Goal: Find contact information: Find contact information

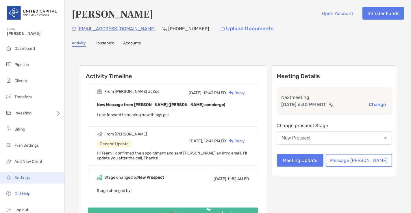
click at [29, 183] on li "Settings" at bounding box center [32, 178] width 64 height 12
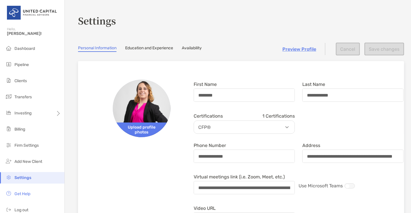
click at [195, 46] on link "Availability" at bounding box center [192, 49] width 20 height 6
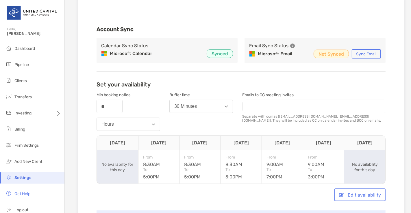
scroll to position [67, 0]
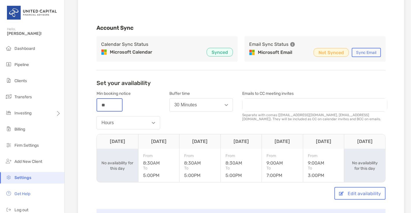
click at [113, 105] on input "**" at bounding box center [109, 105] width 25 height 12
click at [30, 64] on li "Pipeline" at bounding box center [32, 65] width 64 height 12
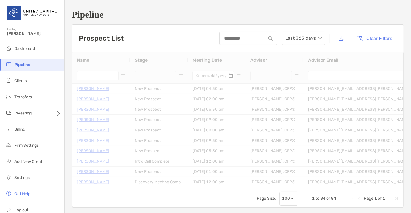
type input "**********"
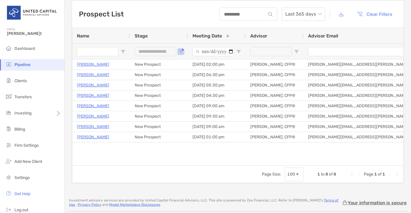
scroll to position [25, 0]
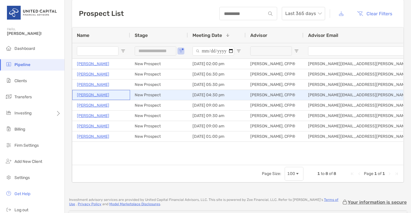
click at [91, 95] on p "Samuel Landy" at bounding box center [93, 95] width 32 height 7
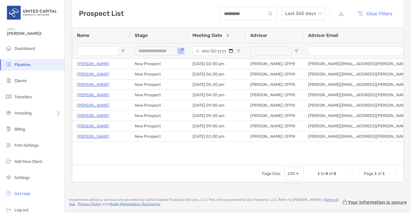
click at [21, 69] on li "Pipeline" at bounding box center [32, 65] width 64 height 12
click at [24, 66] on span "Pipeline" at bounding box center [22, 64] width 16 height 5
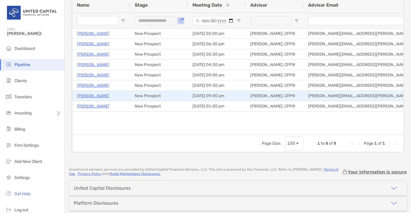
scroll to position [0, 0]
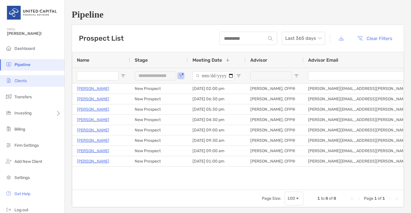
click at [22, 80] on span "Clients" at bounding box center [20, 81] width 12 height 5
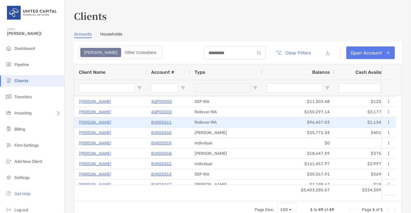
scroll to position [260, 0]
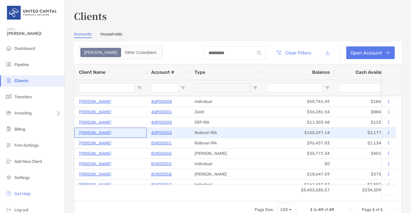
click at [85, 131] on p "Sarah Hendry" at bounding box center [95, 132] width 32 height 7
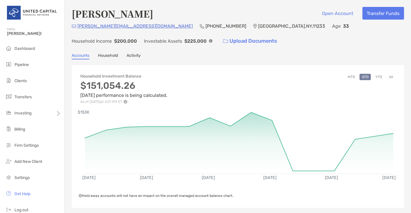
click at [386, 77] on button "All" at bounding box center [390, 77] width 9 height 6
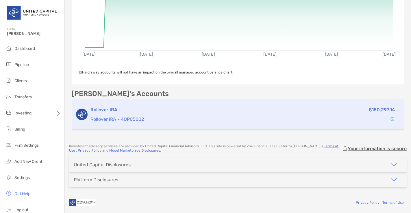
click at [332, 122] on div "Rollover IRA Rollover IRA - 4QP05002 $150,297.14" at bounding box center [238, 114] width 332 height 29
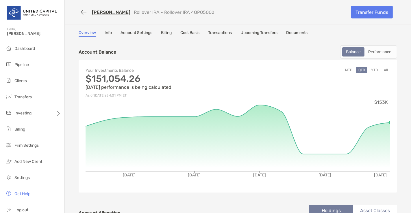
click at [373, 67] on button "YTD" at bounding box center [374, 70] width 11 height 6
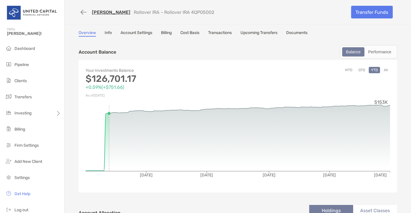
click at [384, 70] on button "All" at bounding box center [385, 70] width 9 height 6
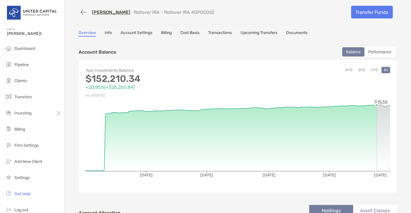
click at [105, 12] on link "Sarah Hendry" at bounding box center [111, 12] width 38 height 5
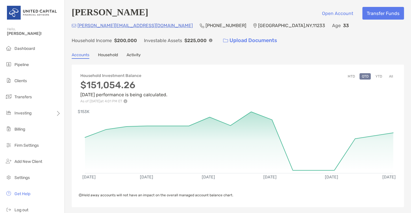
click at [213, 52] on div "sarah hendry Open Account Transfer Funds sarah.hendry1@gmail.com (717) 319-1351…" at bounding box center [238, 131] width 346 height 262
click at [224, 59] on div "Accounts Household Activity" at bounding box center [238, 56] width 332 height 6
drag, startPoint x: 135, startPoint y: 27, endPoint x: 77, endPoint y: 27, distance: 57.8
click at [77, 27] on div "sarah.hendry1@gmail.com (717) 319-1351 Brooklyn , NY , 11233 Age 33 Household I…" at bounding box center [238, 34] width 332 height 25
copy p "[PERSON_NAME][EMAIL_ADDRESS][DOMAIN_NAME]"
